Goal: Navigation & Orientation: Find specific page/section

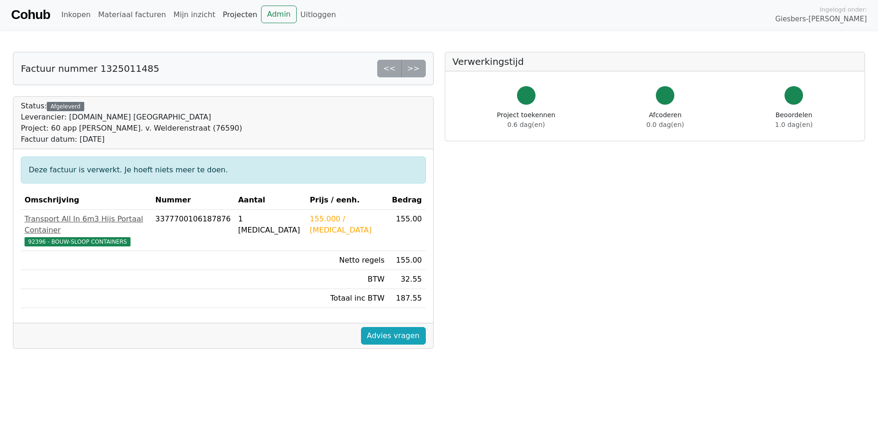
click at [224, 14] on link "Projecten" at bounding box center [240, 15] width 42 height 19
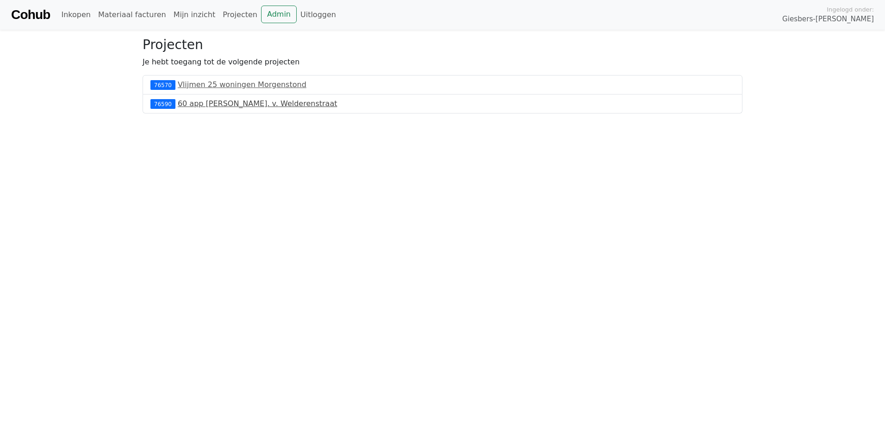
click at [227, 104] on link "60 app [PERSON_NAME]. v. Welderenstraat" at bounding box center [258, 103] width 160 height 9
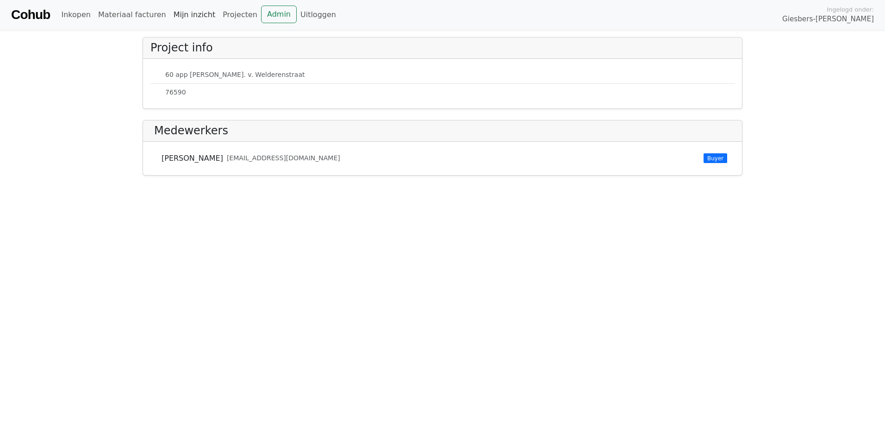
click at [170, 14] on link "Mijn inzicht" at bounding box center [195, 15] width 50 height 19
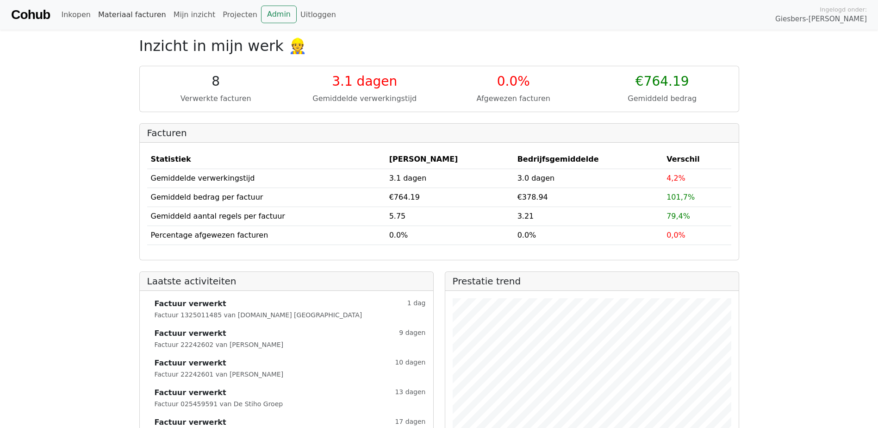
click at [127, 17] on link "Materiaal facturen" at bounding box center [131, 15] width 75 height 19
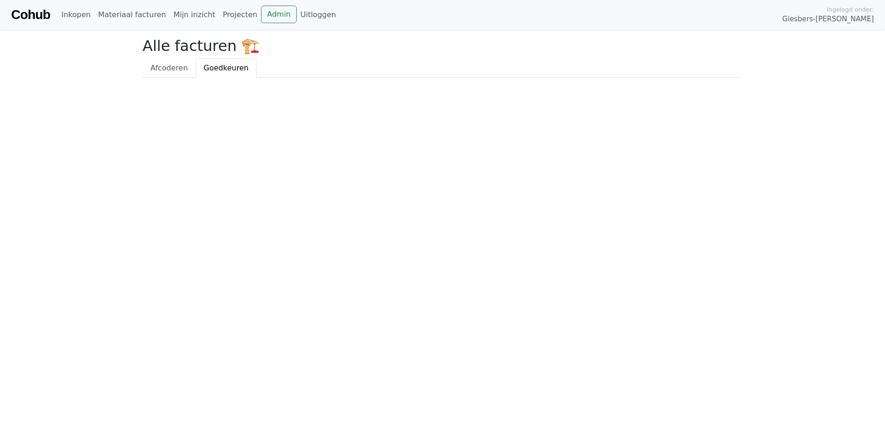
click at [231, 69] on span "Goedkeuren" at bounding box center [226, 67] width 45 height 9
click at [225, 15] on link "Projecten" at bounding box center [240, 15] width 42 height 19
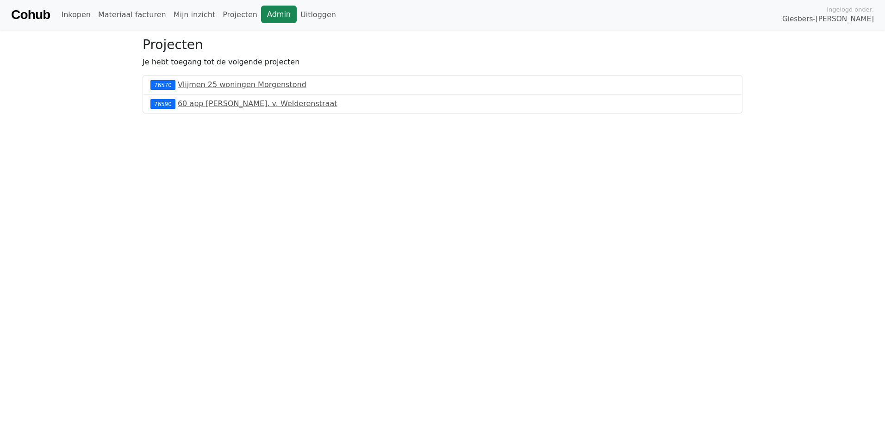
click at [261, 16] on link "Admin" at bounding box center [279, 15] width 36 height 18
click at [204, 102] on link "60 app Tiel Burg. v. Welderenstraat" at bounding box center [258, 103] width 160 height 9
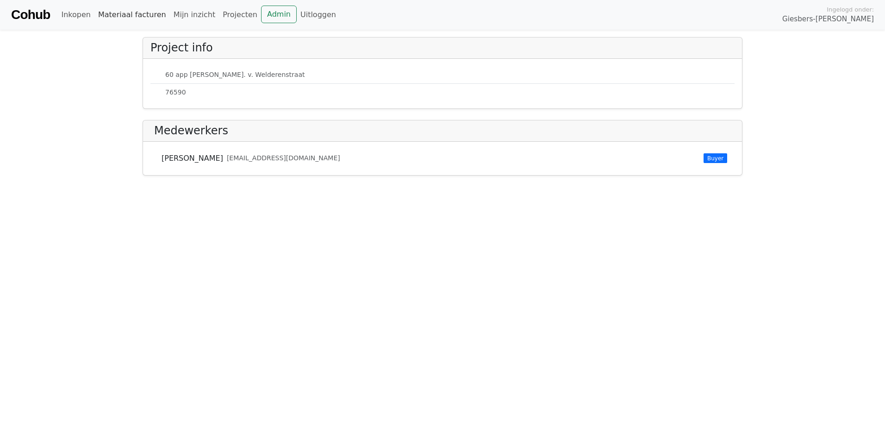
click at [119, 16] on link "Materiaal facturen" at bounding box center [131, 15] width 75 height 19
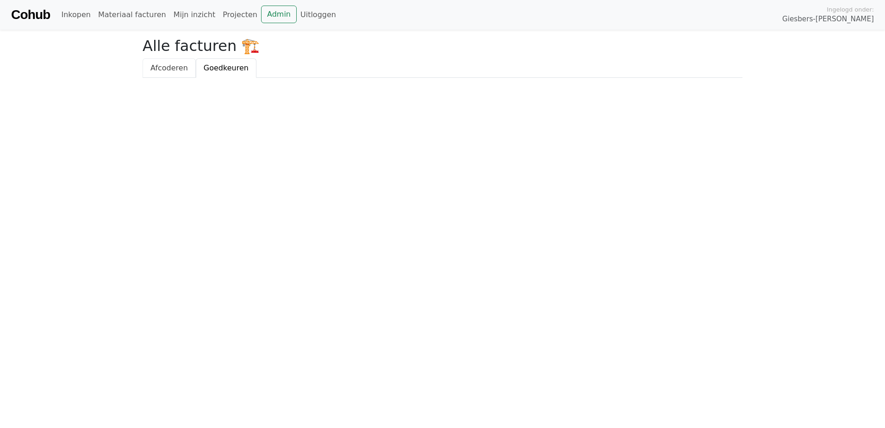
click at [172, 69] on span "Afcoderen" at bounding box center [168, 67] width 37 height 9
click at [215, 69] on span "Goedkeuren" at bounding box center [226, 67] width 45 height 9
click at [74, 15] on link "Inkopen" at bounding box center [75, 15] width 37 height 19
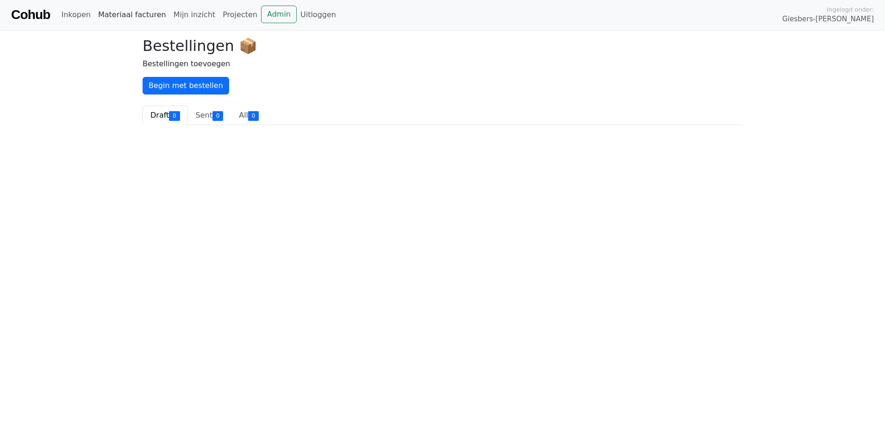
click at [115, 16] on link "Materiaal facturen" at bounding box center [131, 15] width 75 height 19
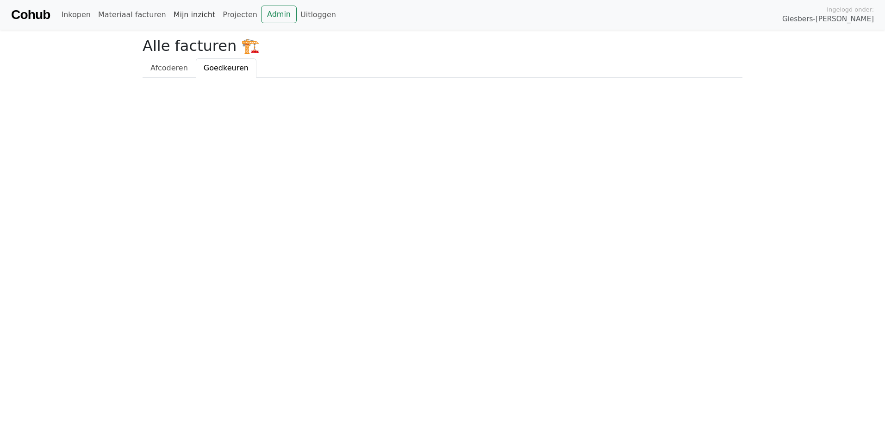
click at [174, 16] on link "Mijn inzicht" at bounding box center [195, 15] width 50 height 19
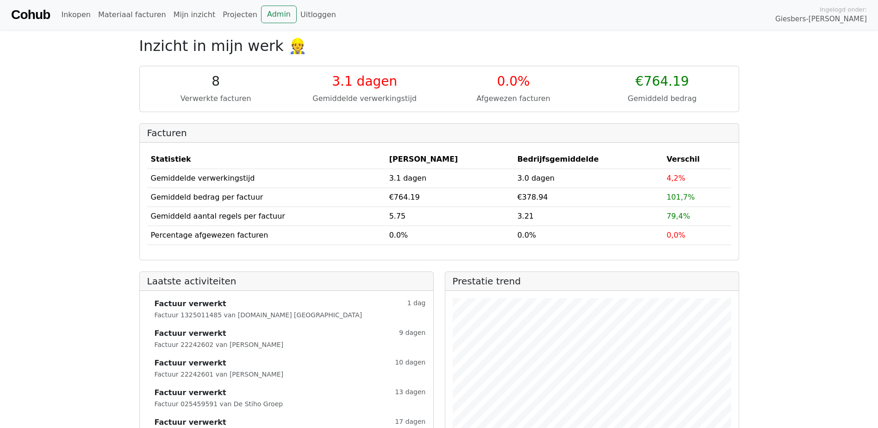
scroll to position [37, 0]
